Goal: Information Seeking & Learning: Learn about a topic

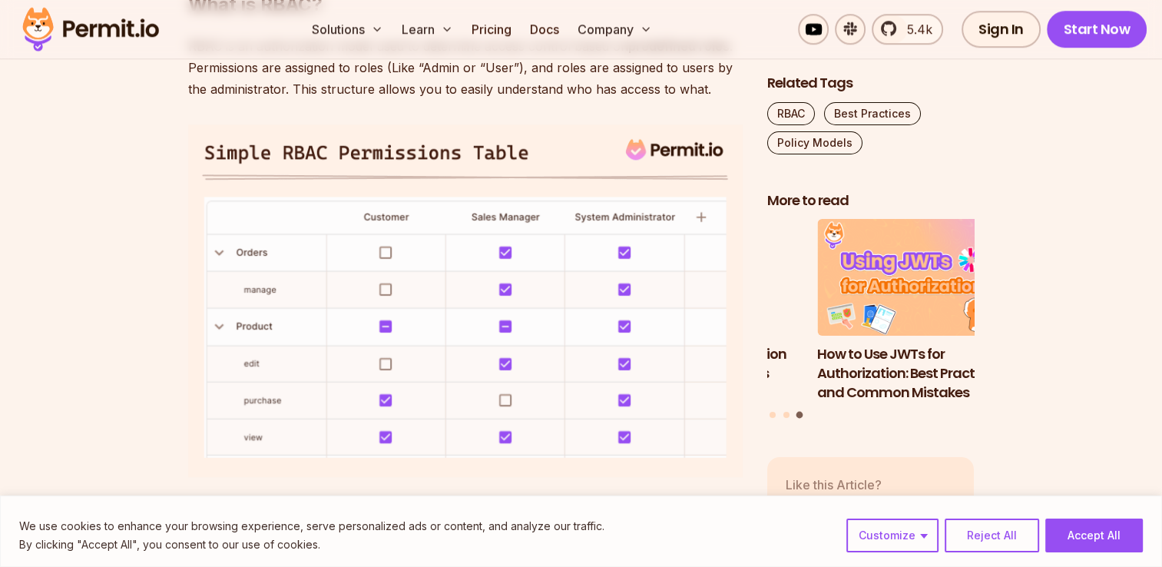
scroll to position [1229, 0]
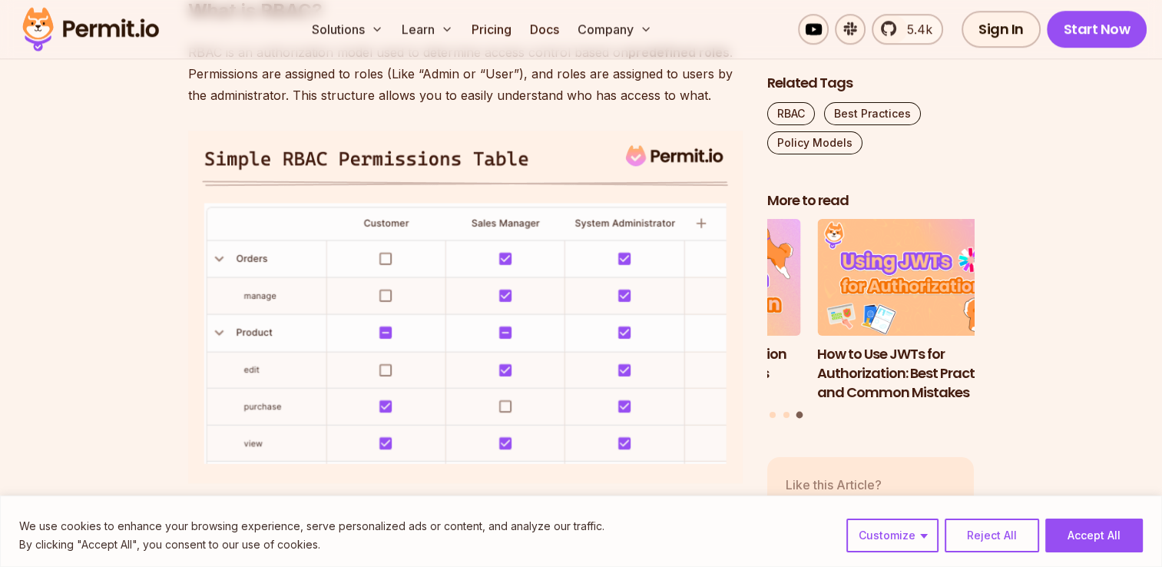
click at [422, 221] on img at bounding box center [465, 307] width 555 height 353
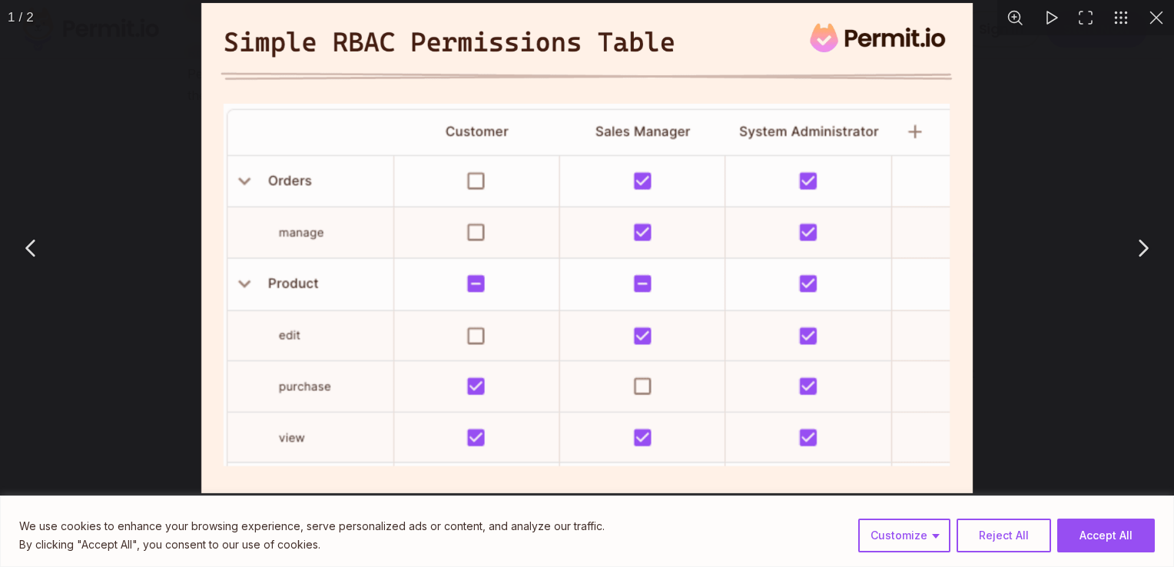
click at [442, 167] on img "You can close this modal content with the ESC key" at bounding box center [586, 248] width 771 height 490
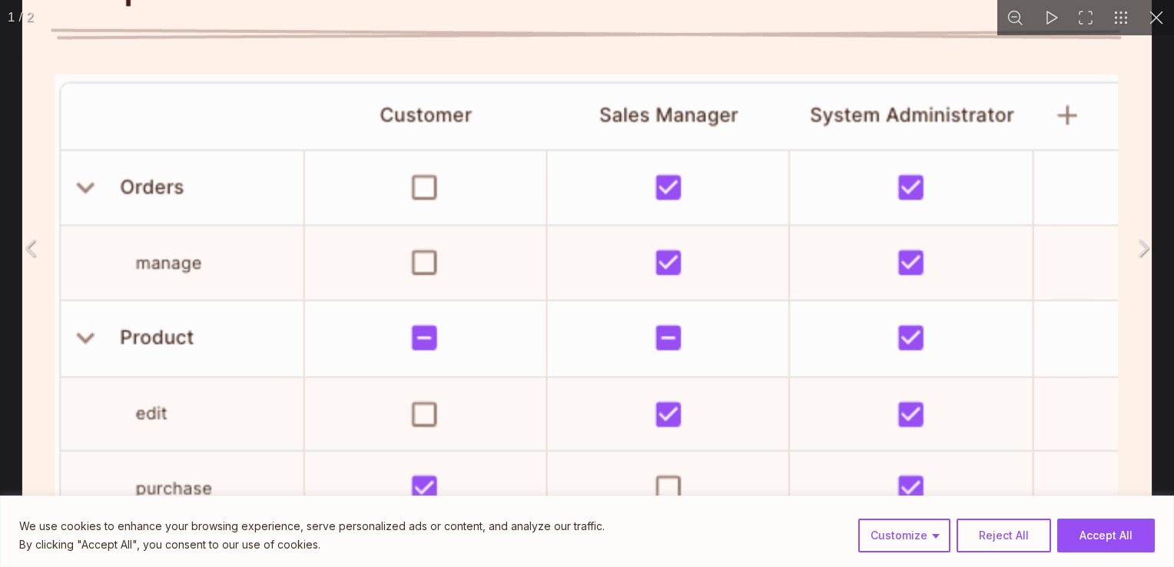
click at [442, 146] on img "You can close this modal content with the ESC key" at bounding box center [586, 285] width 1129 height 717
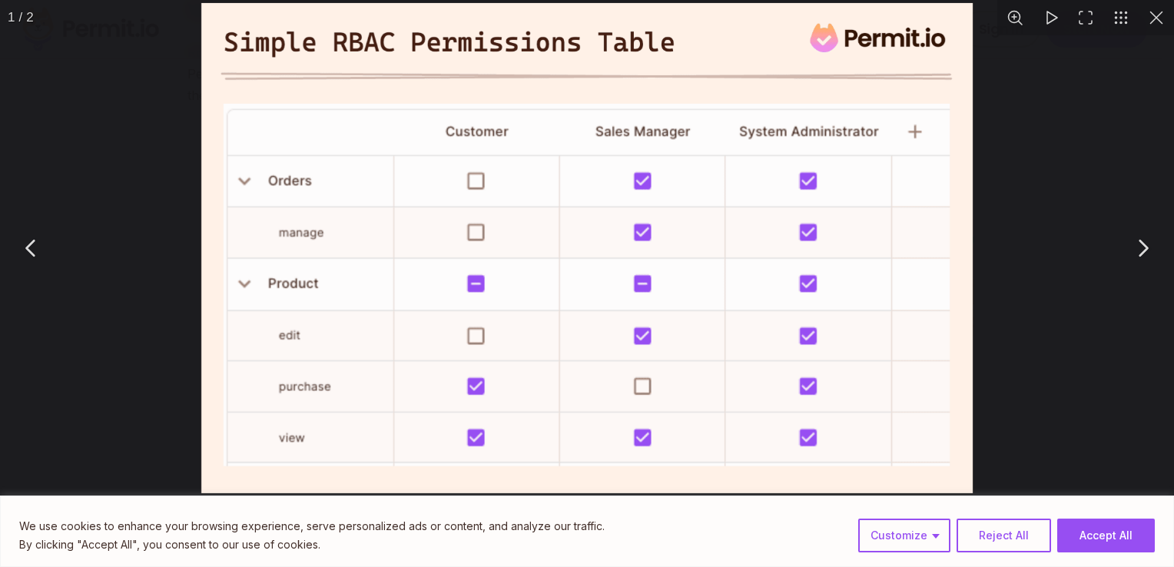
click at [1151, 15] on button "You can close this modal content with the ESC key" at bounding box center [1155, 17] width 35 height 35
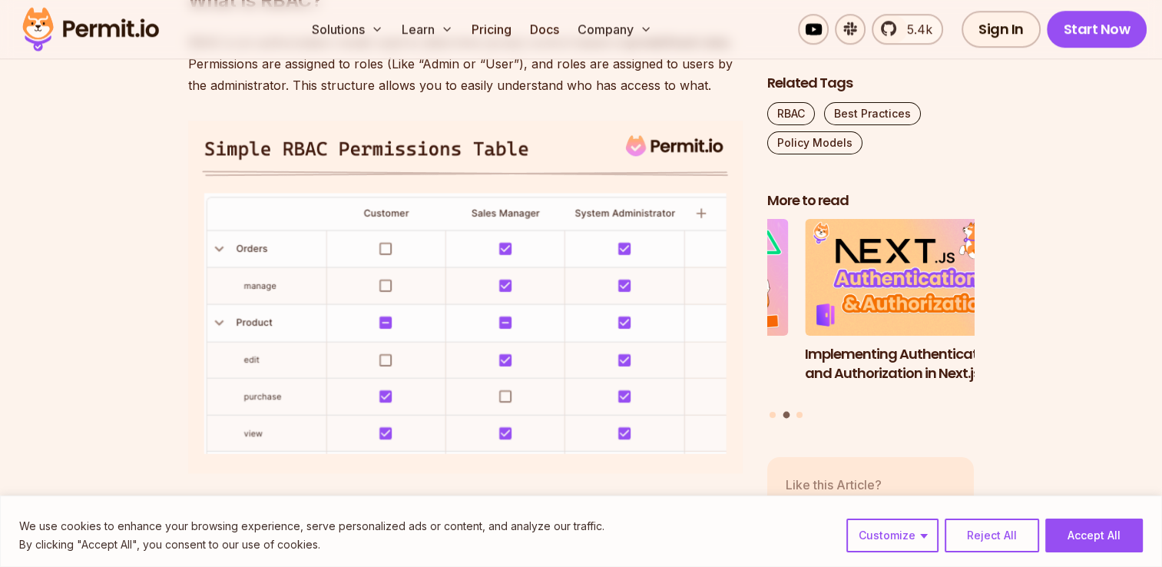
scroll to position [1229, 0]
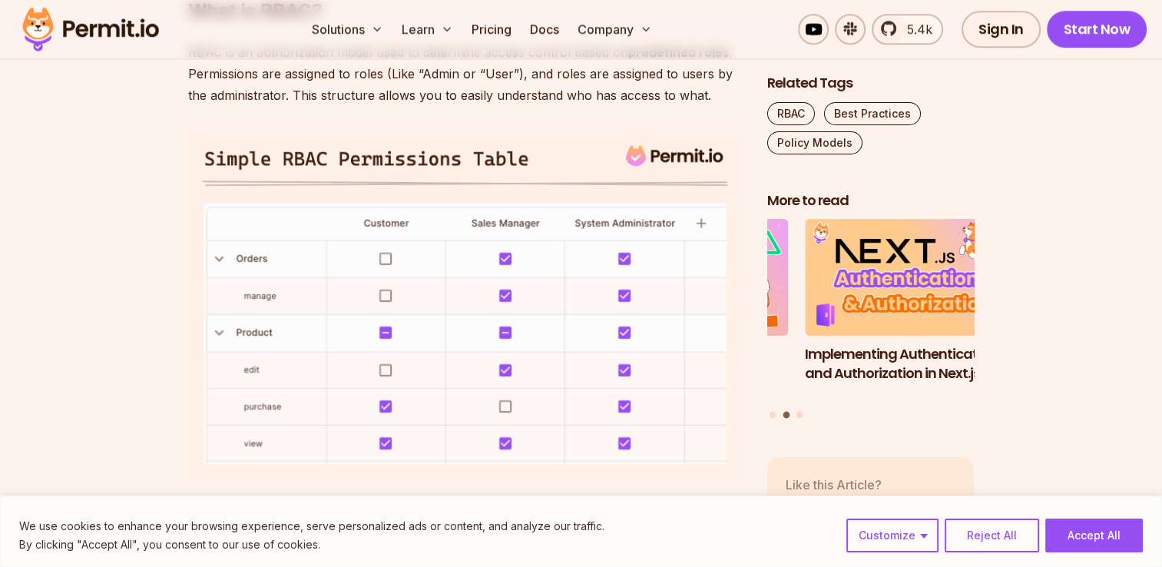
click at [358, 154] on img at bounding box center [465, 307] width 555 height 353
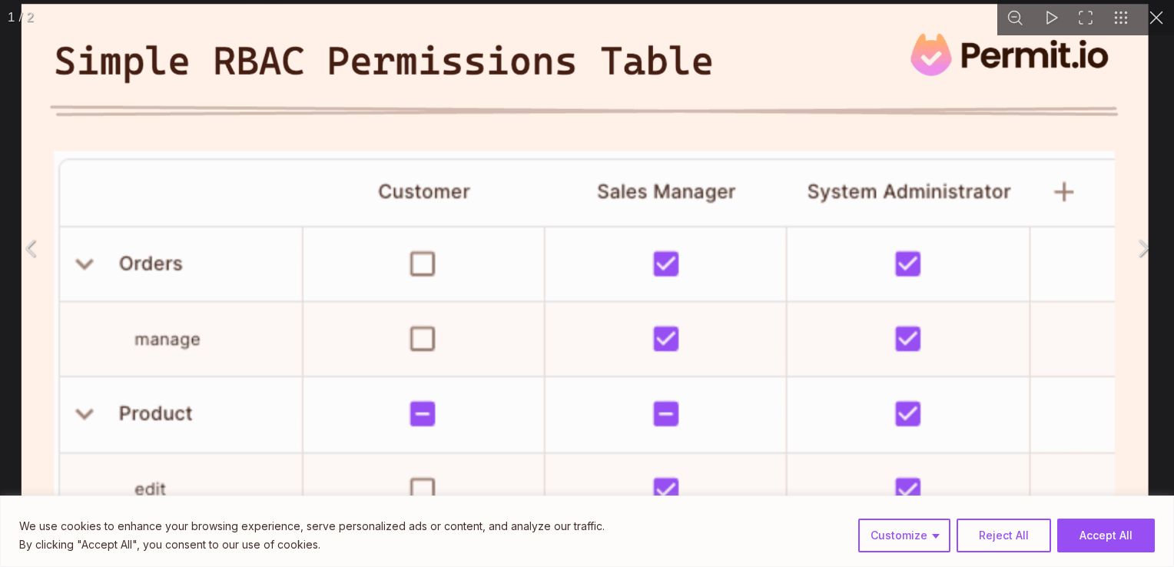
click at [365, 149] on img "You can close this modal content with the ESC key" at bounding box center [585, 362] width 1127 height 716
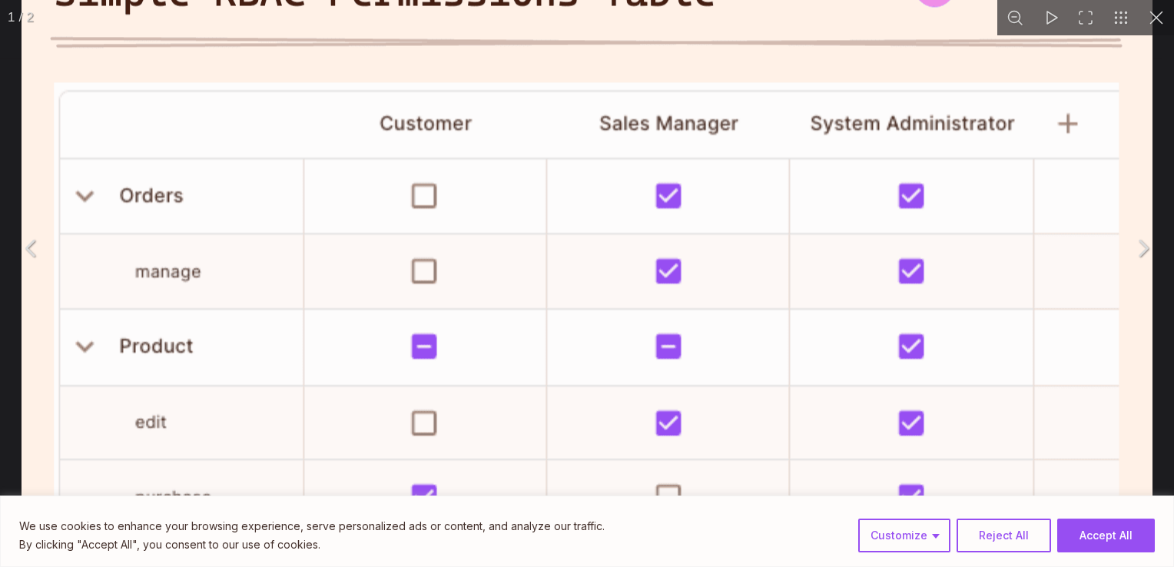
click at [1152, 28] on button "You can close this modal content with the ESC key" at bounding box center [1155, 17] width 35 height 35
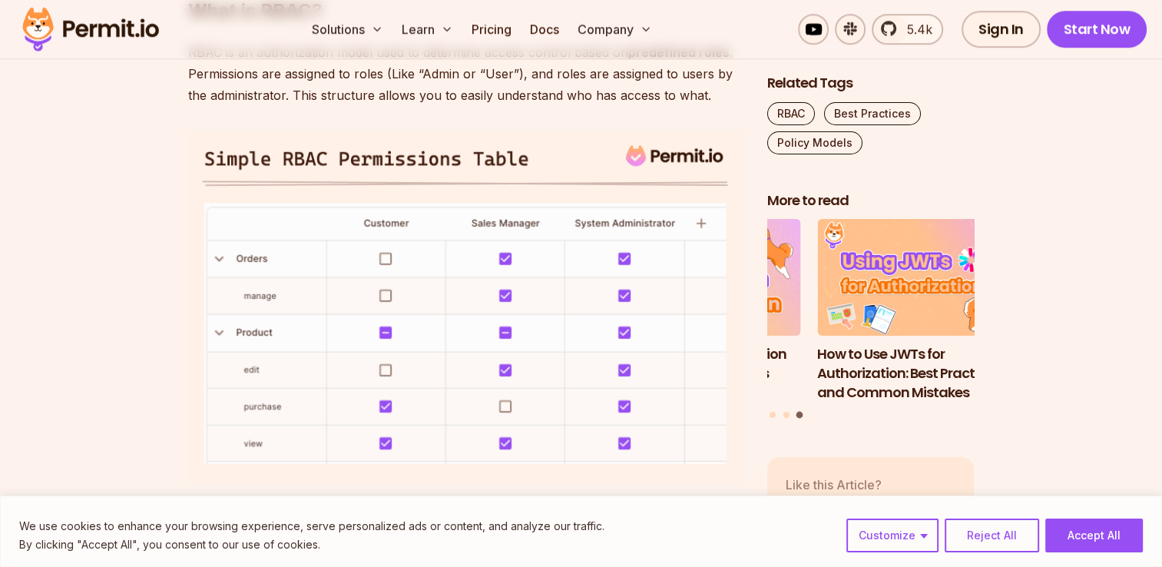
click at [382, 153] on img at bounding box center [465, 307] width 555 height 353
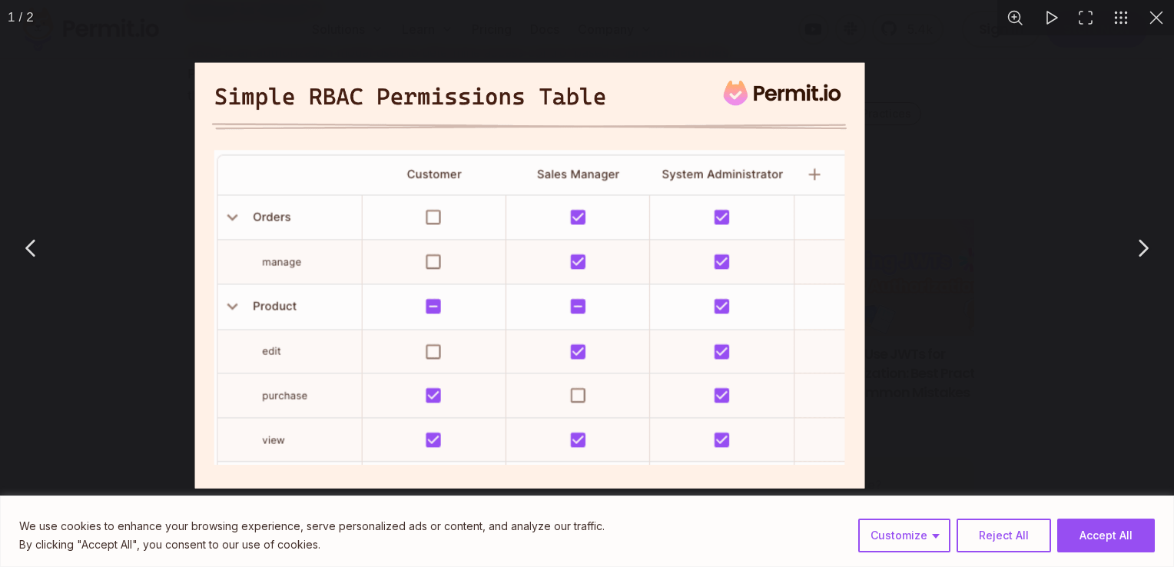
click at [382, 153] on img "You can close this modal content with the ESC key" at bounding box center [530, 275] width 670 height 425
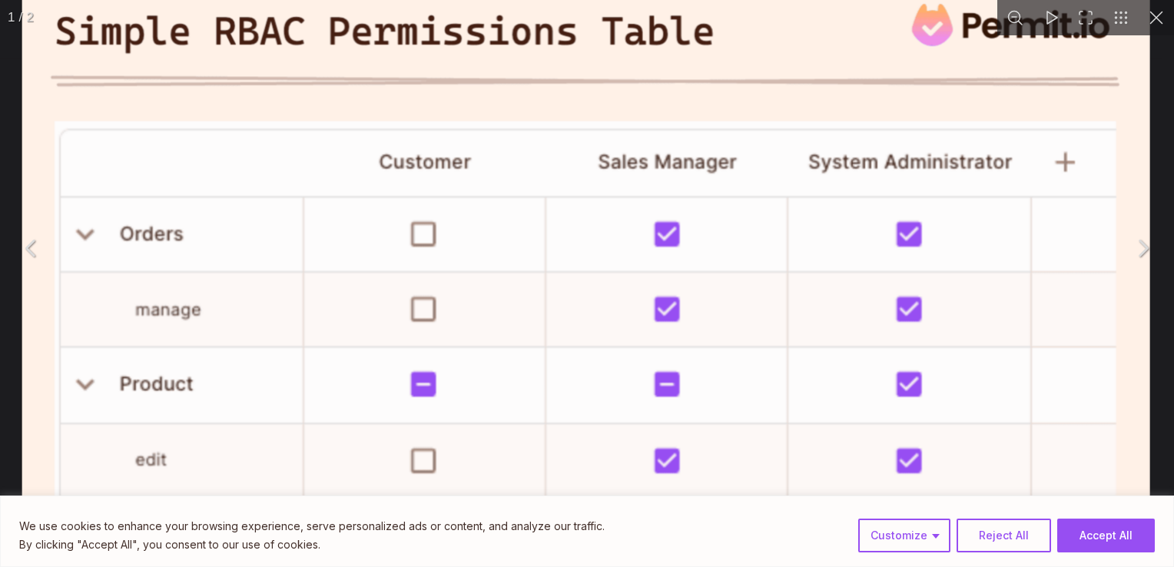
click at [382, 153] on img "You can close this modal content with the ESC key" at bounding box center [585, 332] width 1127 height 717
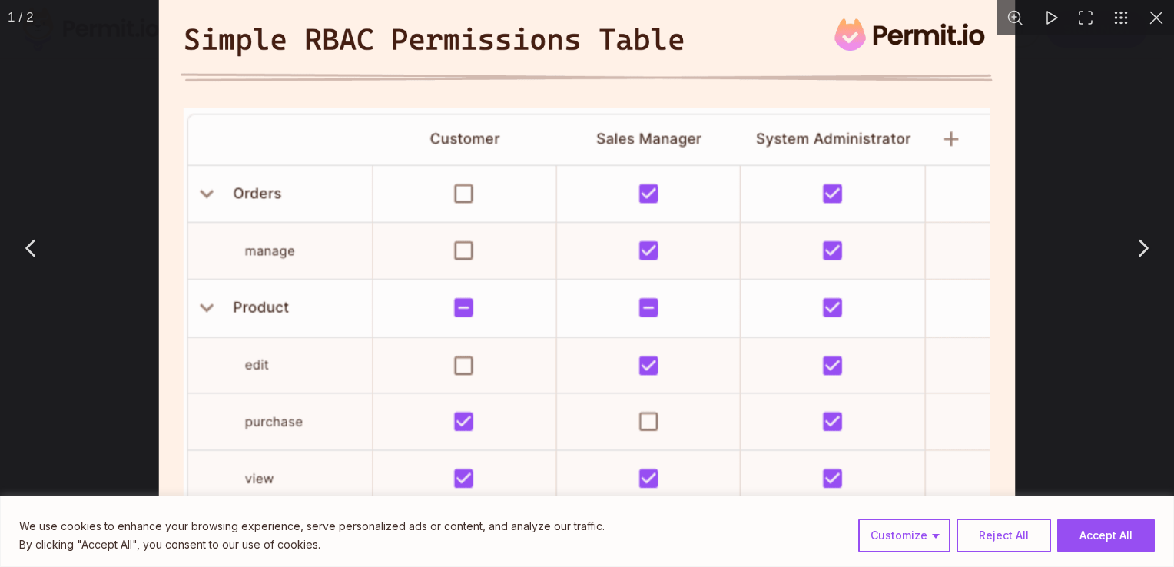
click at [382, 153] on img "You can close this modal content with the ESC key" at bounding box center [587, 268] width 856 height 544
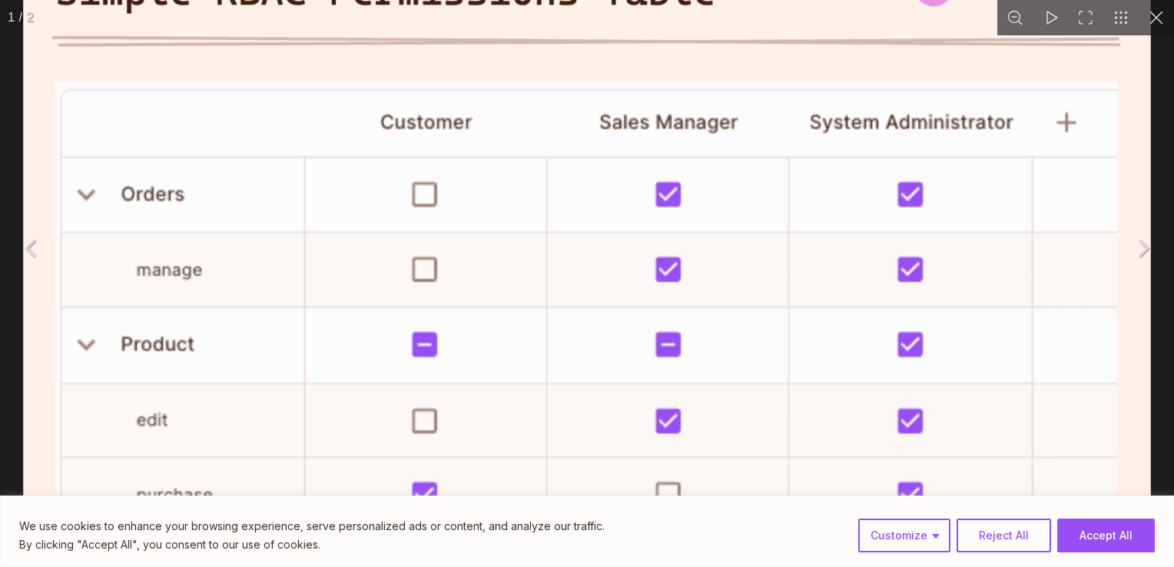
click at [382, 153] on img "You can close this modal content with the ESC key" at bounding box center [586, 293] width 1127 height 717
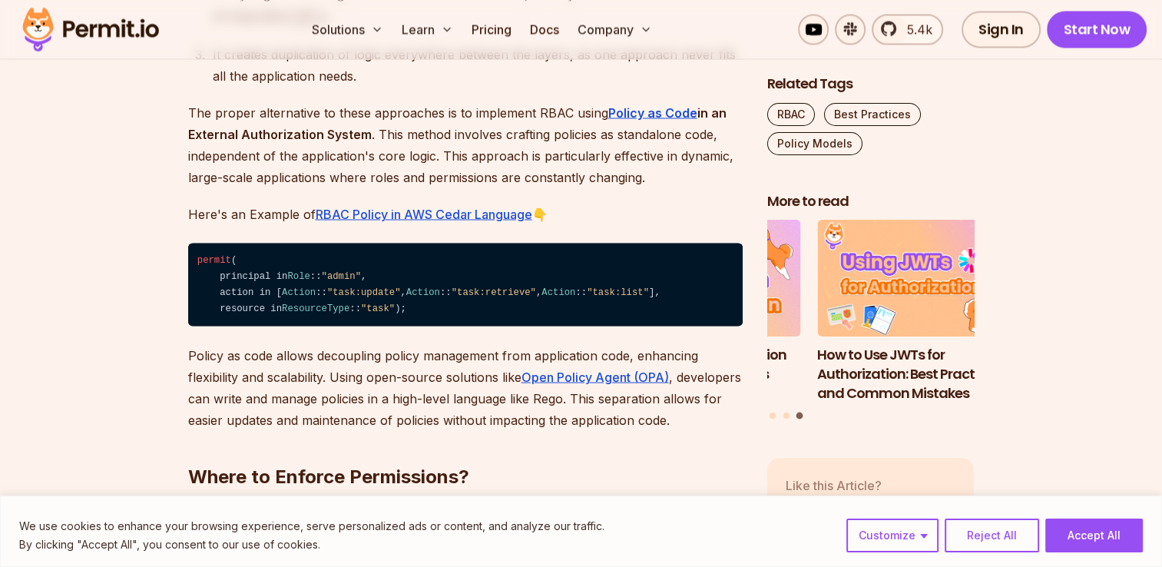
scroll to position [2867, 0]
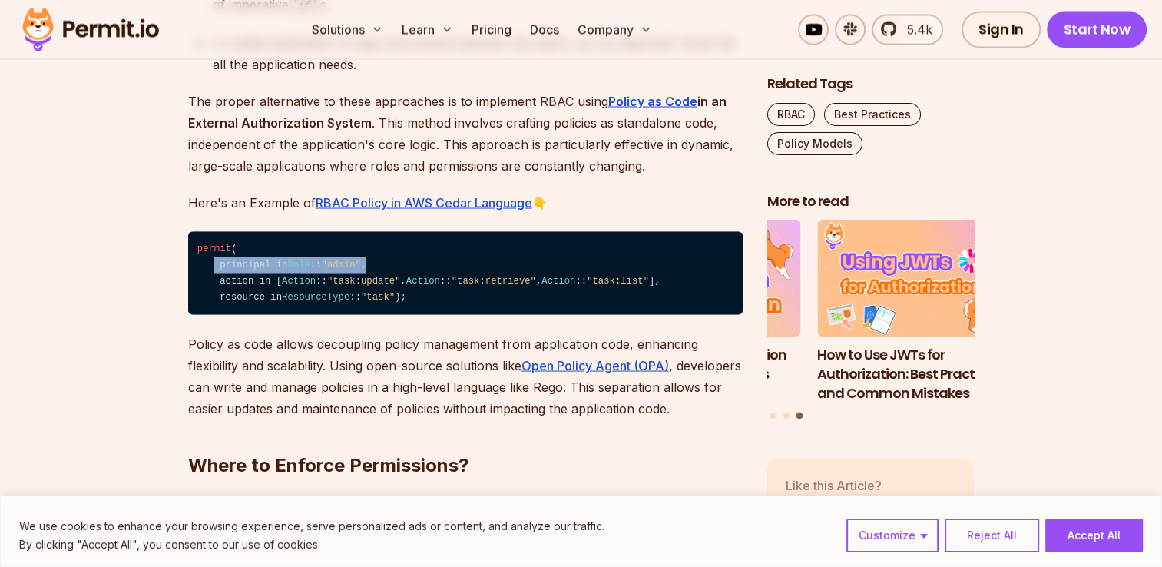
drag, startPoint x: 210, startPoint y: 262, endPoint x: 434, endPoint y: 268, distance: 224.4
click at [434, 268] on code "permit ( principal in Role :: "admin" , action in [ Action :: "task:update" , A…" at bounding box center [465, 273] width 555 height 84
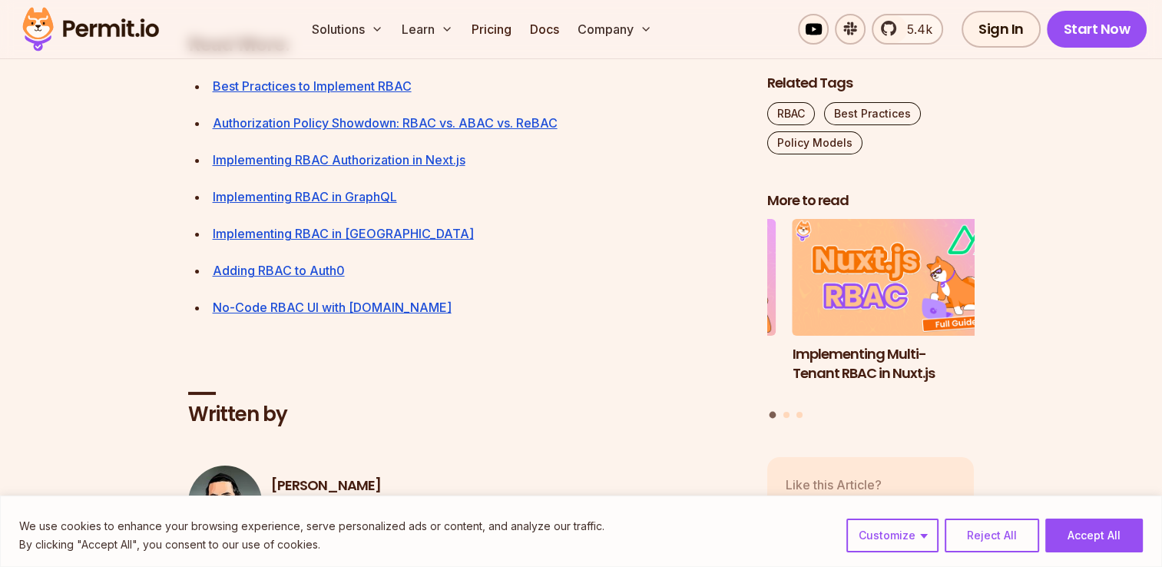
scroll to position [6144, 0]
